Goal: Find specific page/section: Find specific page/section

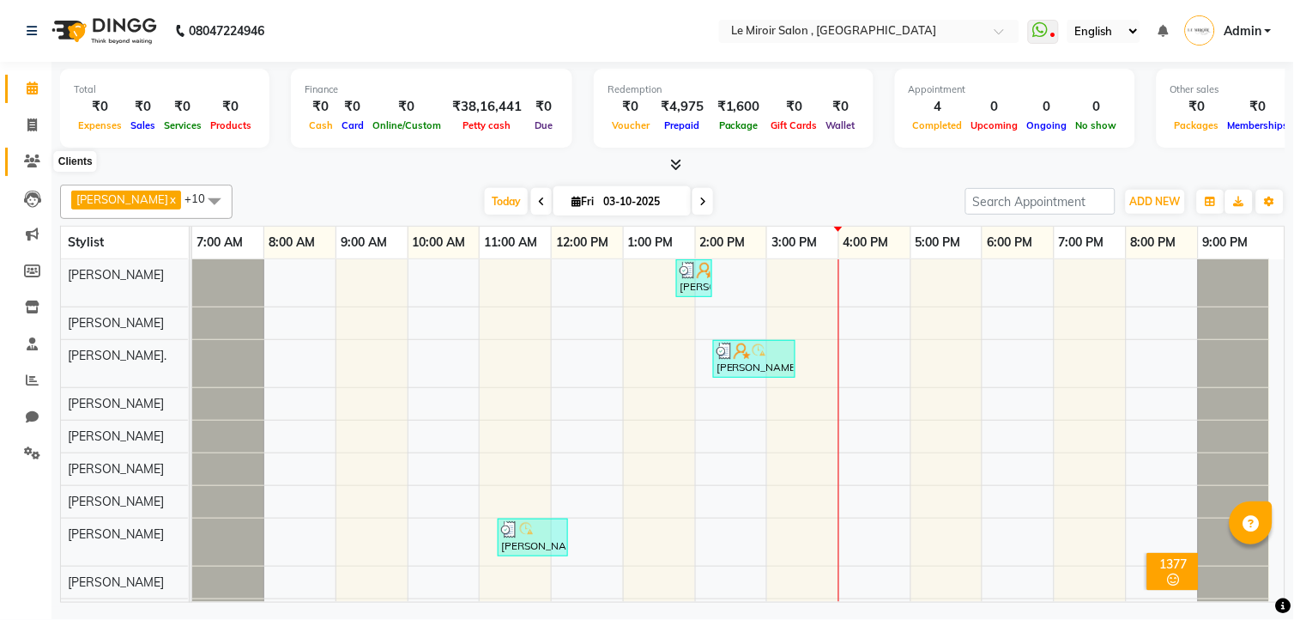
click at [29, 161] on icon at bounding box center [32, 160] width 16 height 13
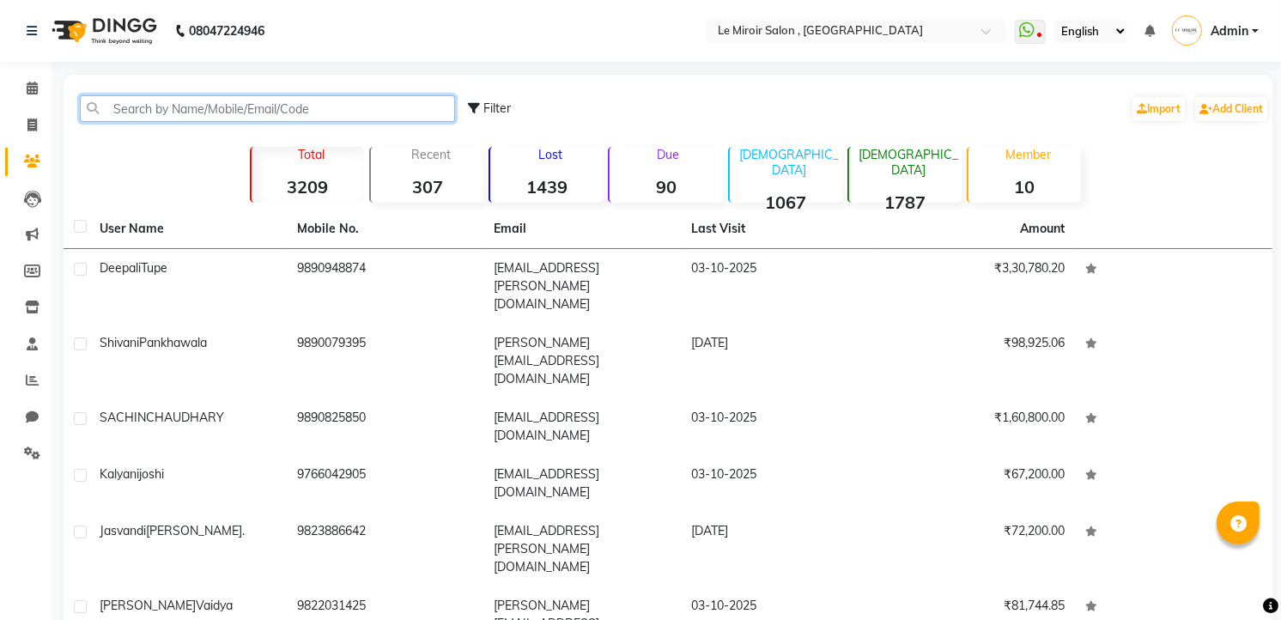
click at [220, 107] on input "text" at bounding box center [267, 108] width 375 height 27
paste input "9850559894"
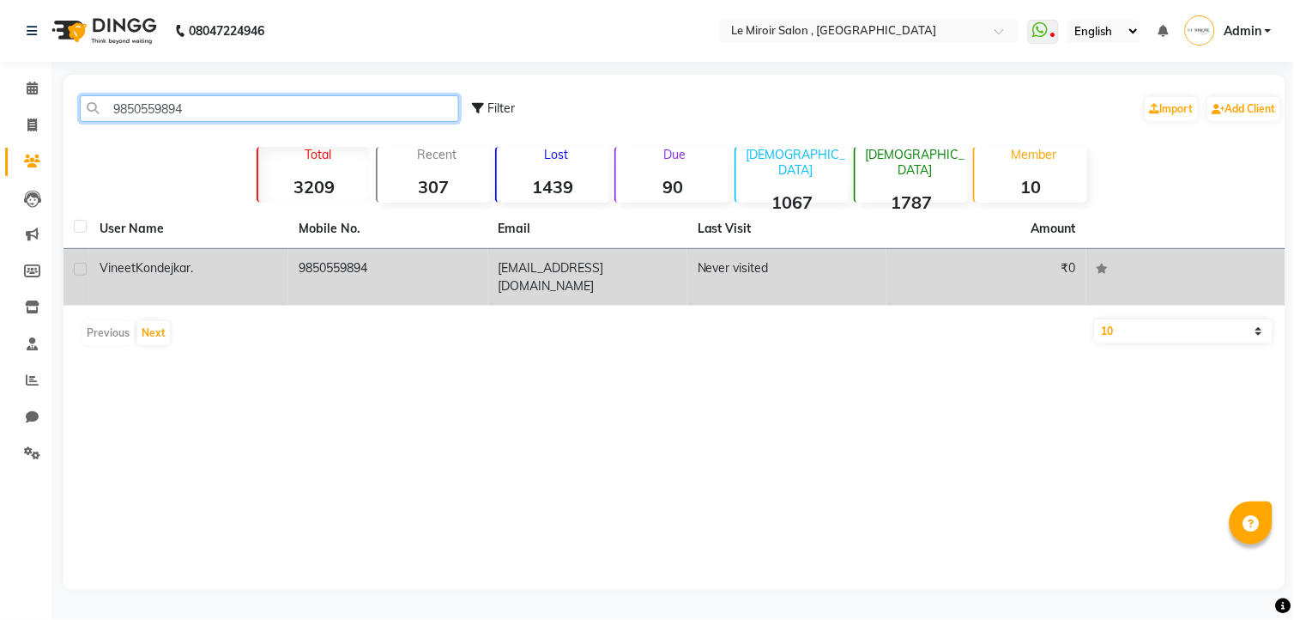
type input "9850559894"
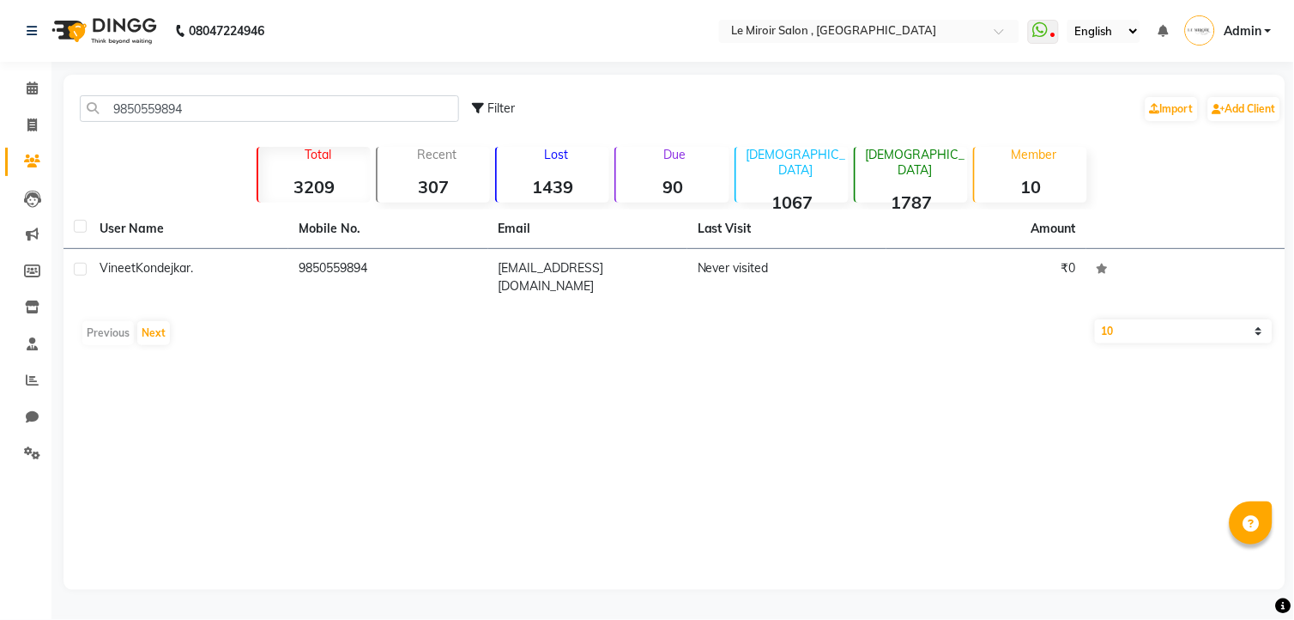
drag, startPoint x: 225, startPoint y: 271, endPoint x: 305, endPoint y: 292, distance: 82.4
click at [233, 276] on div "[PERSON_NAME]." at bounding box center [189, 268] width 179 height 18
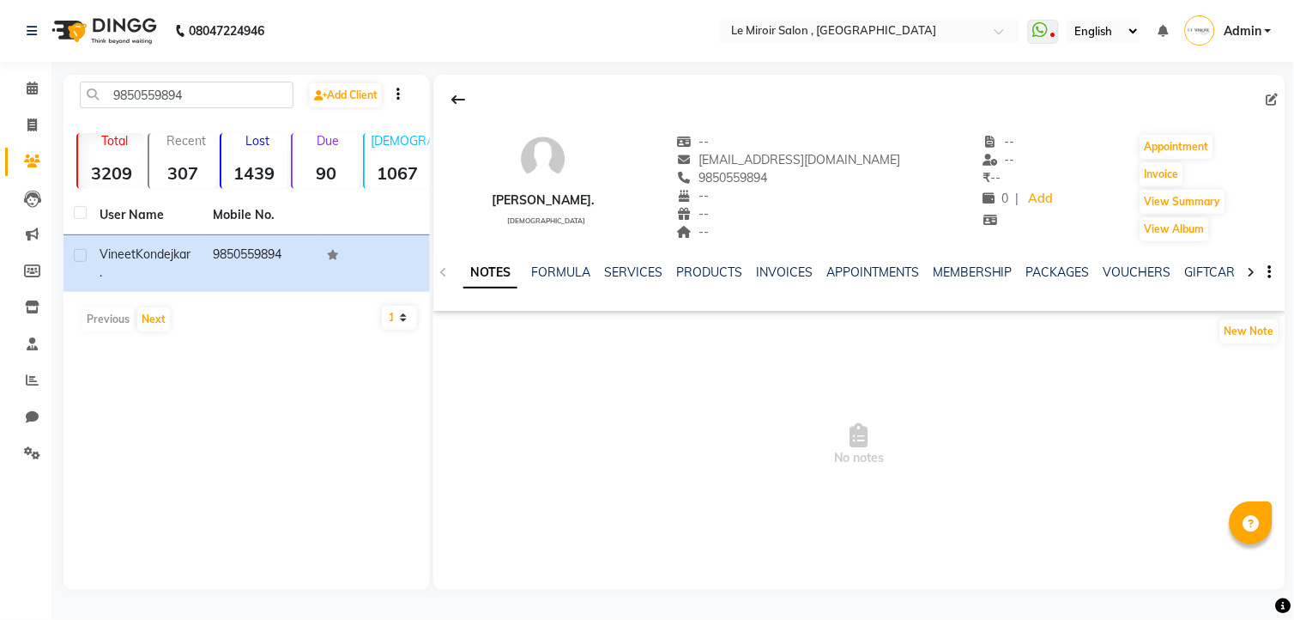
click at [1142, 264] on div "VOUCHERS" at bounding box center [1138, 273] width 68 height 18
click at [1137, 273] on link "VOUCHERS" at bounding box center [1138, 271] width 68 height 15
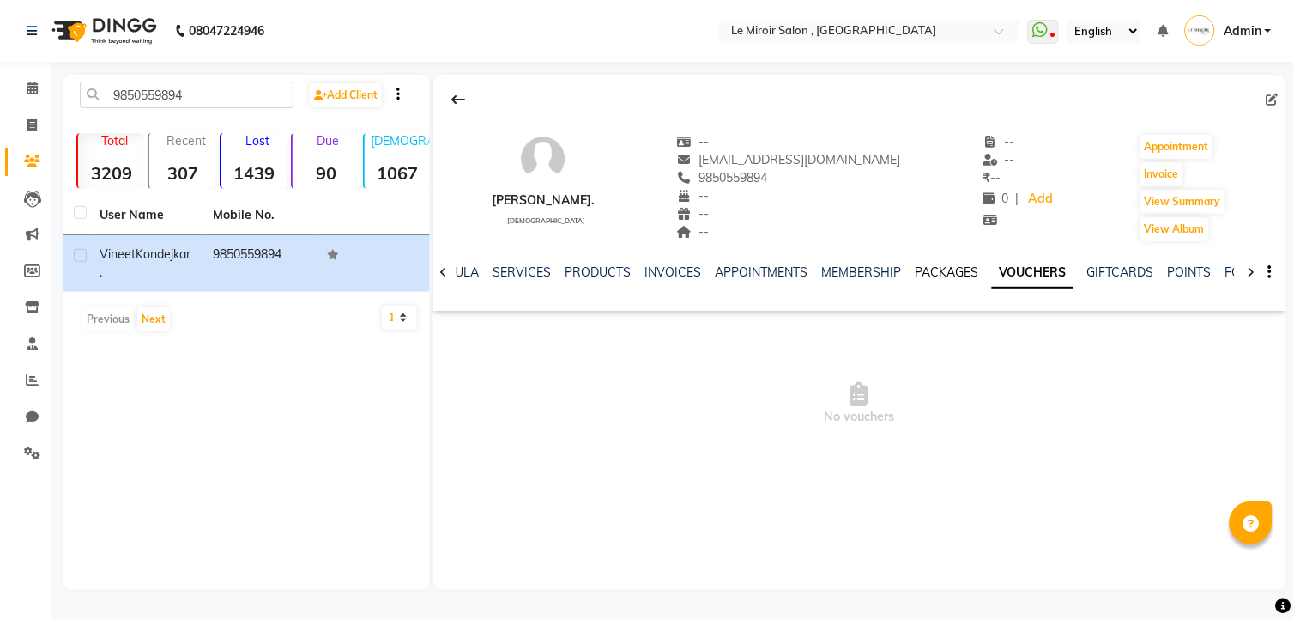
click at [950, 266] on link "PACKAGES" at bounding box center [947, 271] width 64 height 15
